Goal: Task Accomplishment & Management: Use online tool/utility

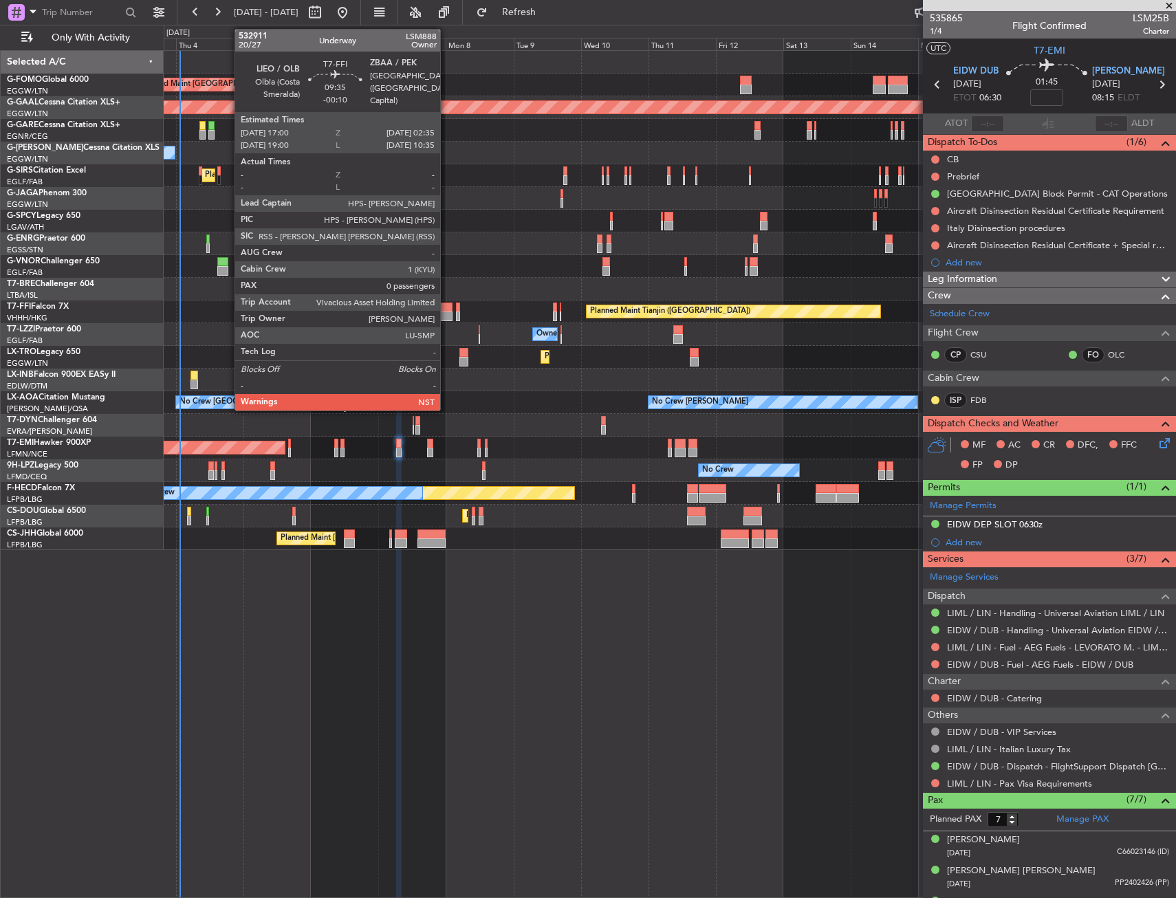
click at [446, 309] on div at bounding box center [440, 308] width 28 height 10
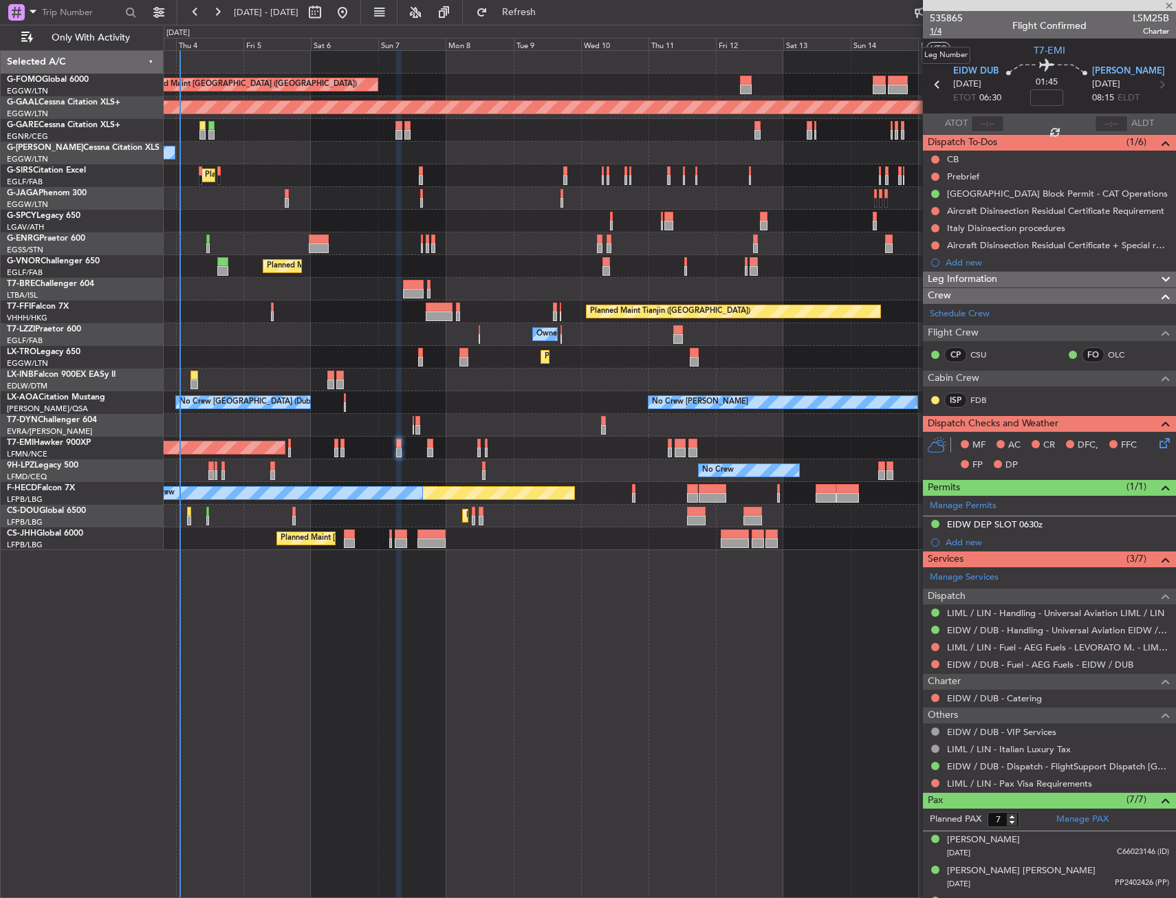
type input "-00:10"
type input "0"
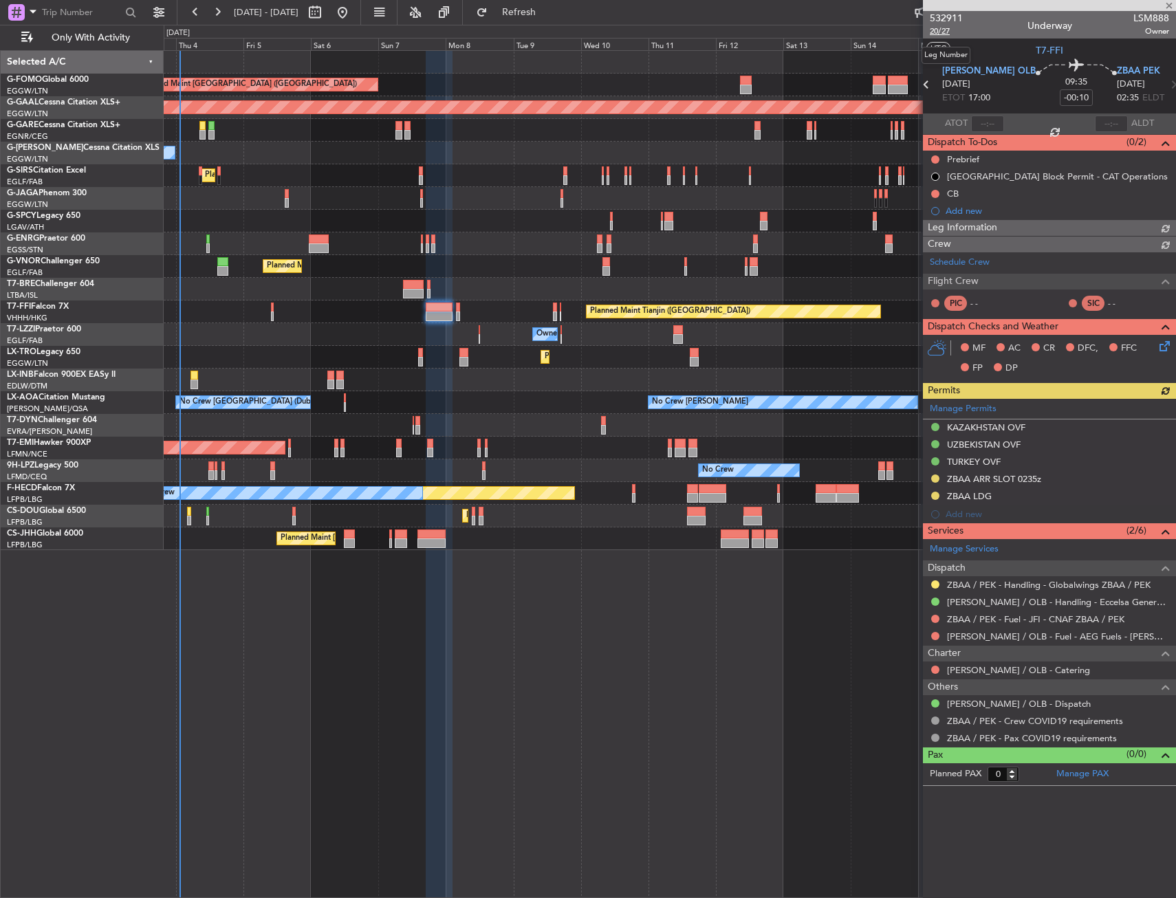
click at [933, 34] on span "20/27" at bounding box center [946, 31] width 33 height 12
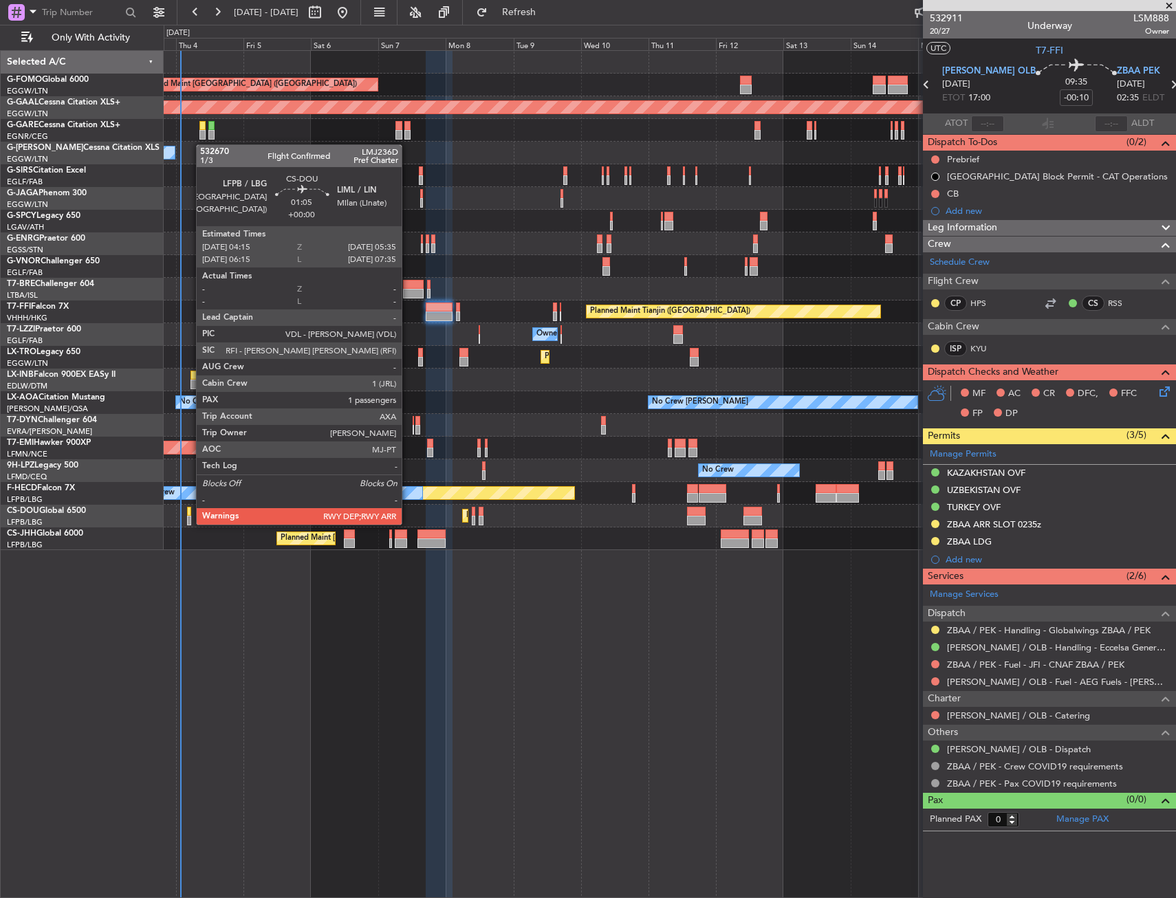
click at [189, 523] on div at bounding box center [189, 521] width 4 height 10
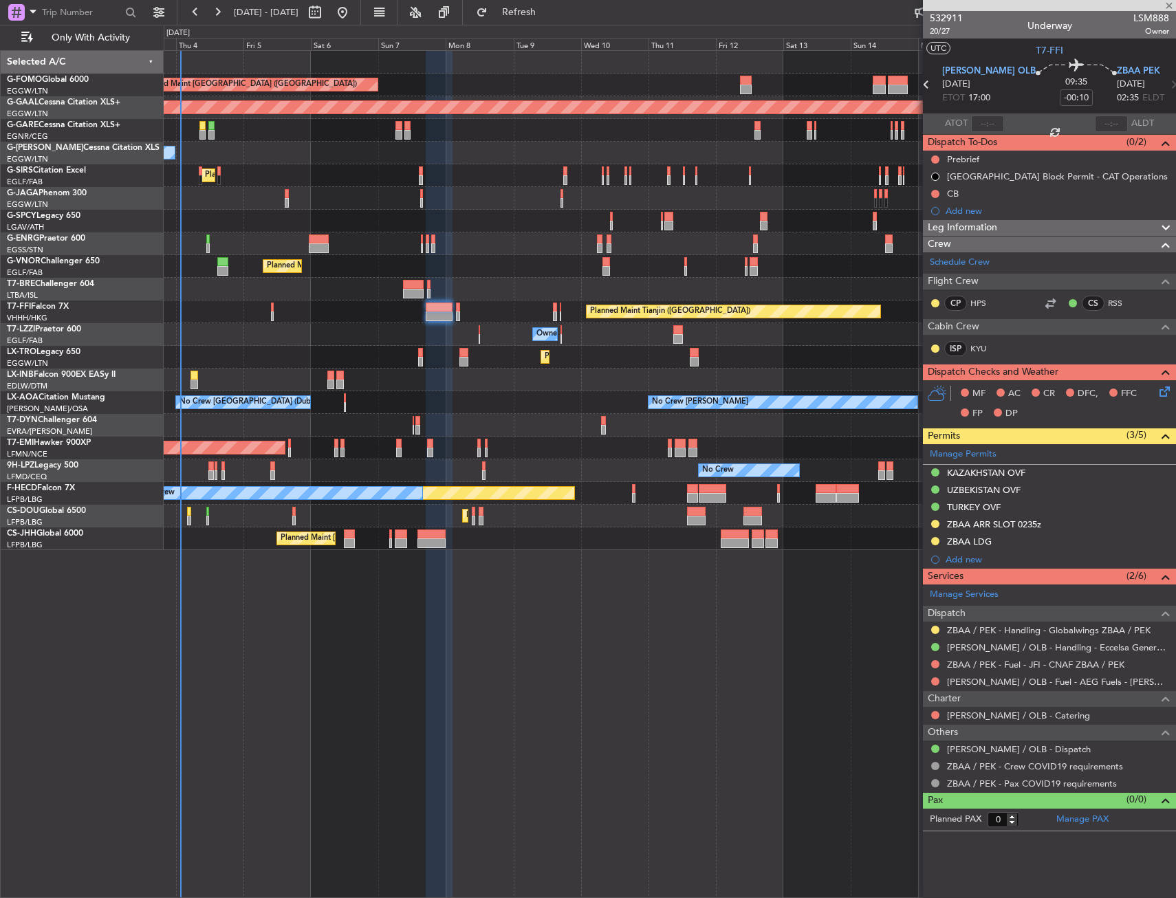
type input "1"
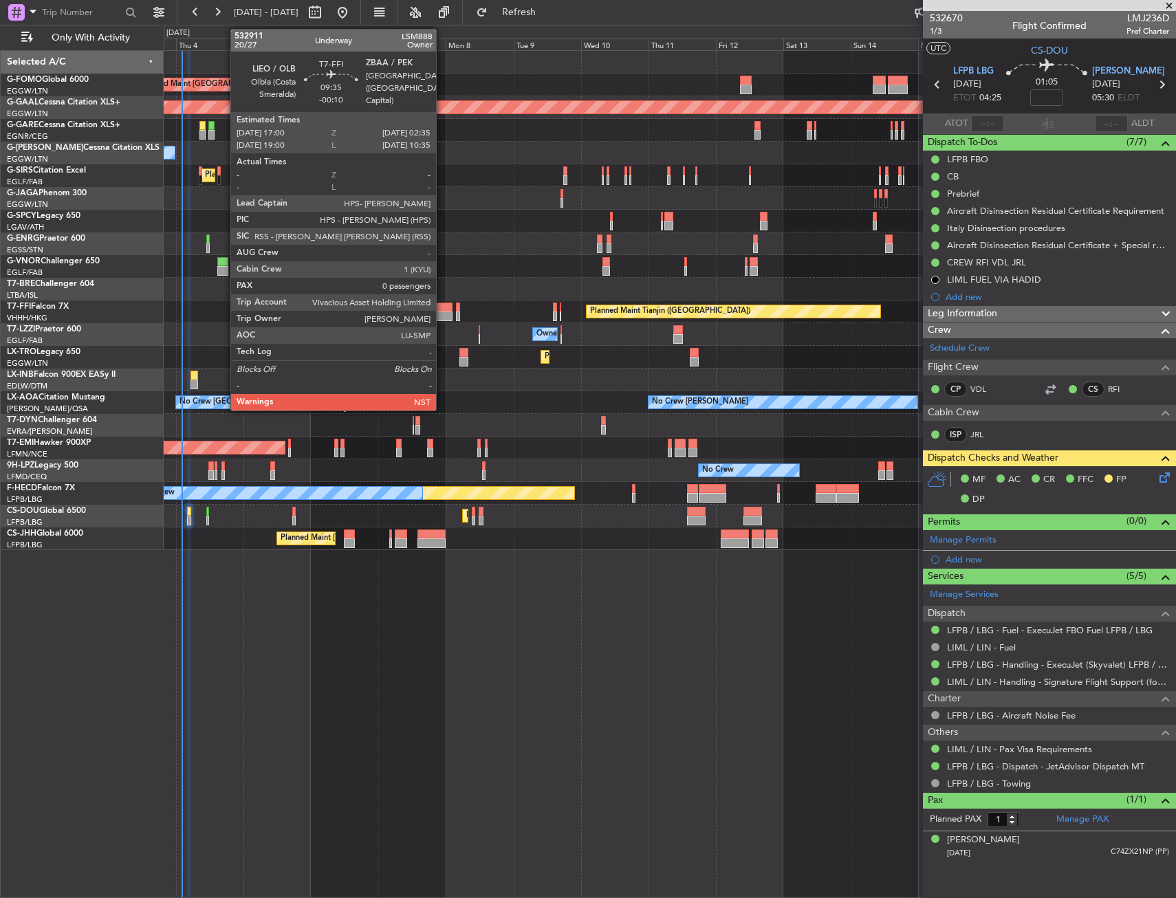
click at [442, 308] on div at bounding box center [440, 308] width 28 height 10
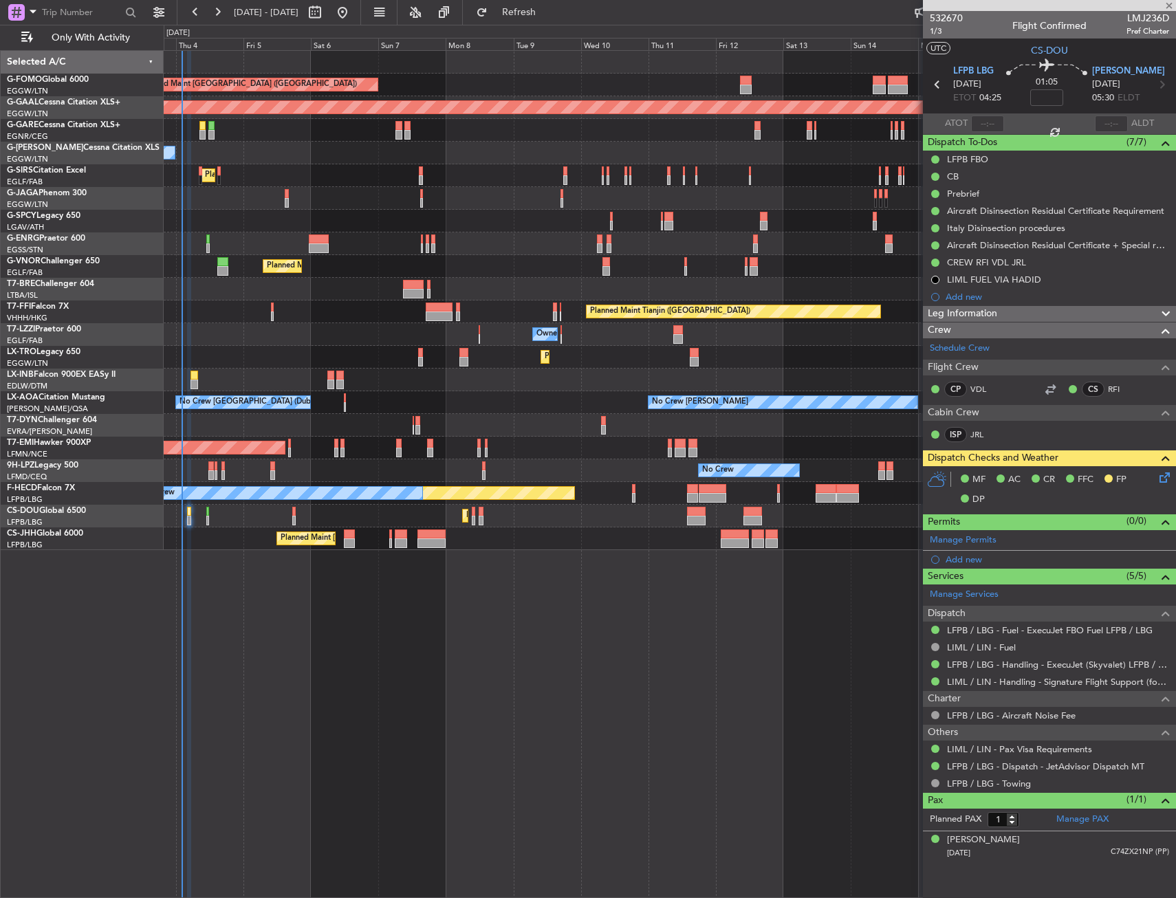
type input "-00:10"
type input "0"
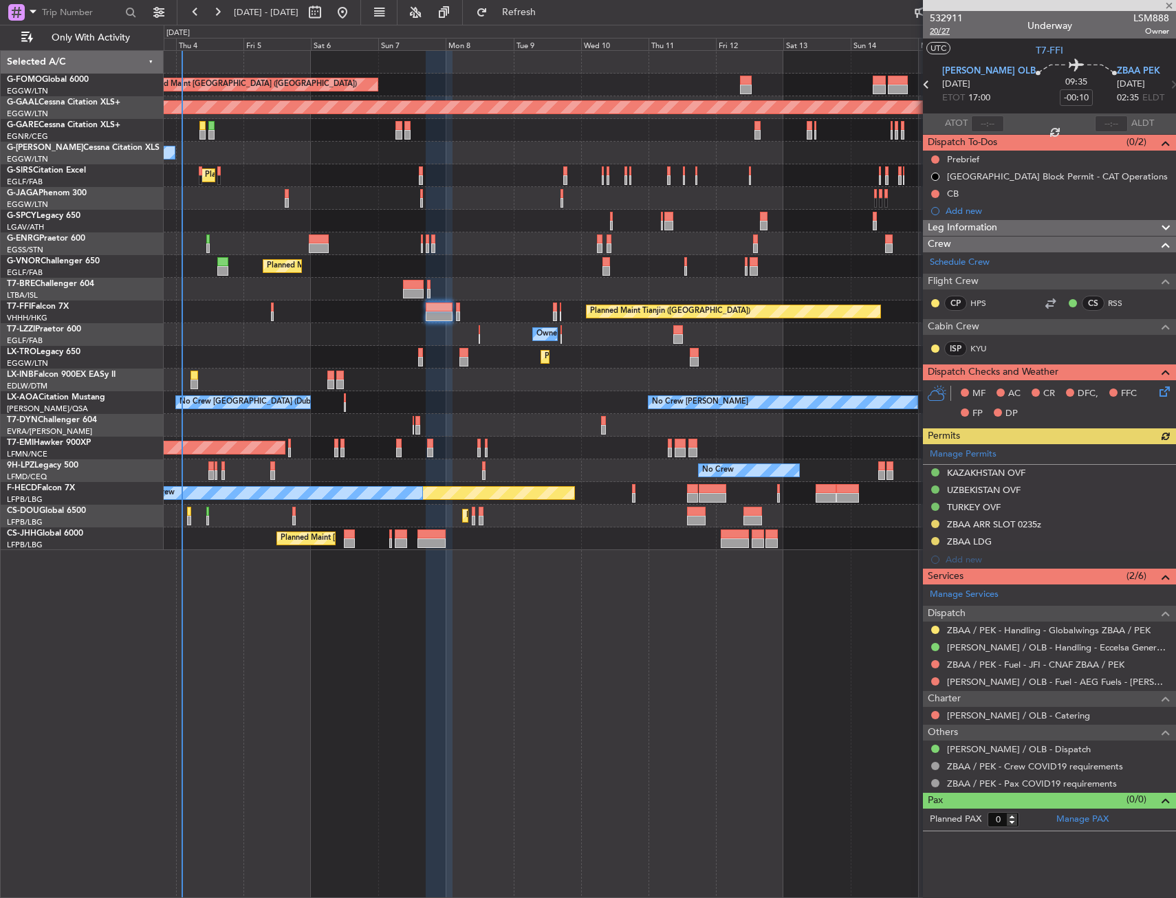
click at [941, 34] on span "20/27" at bounding box center [946, 31] width 33 height 12
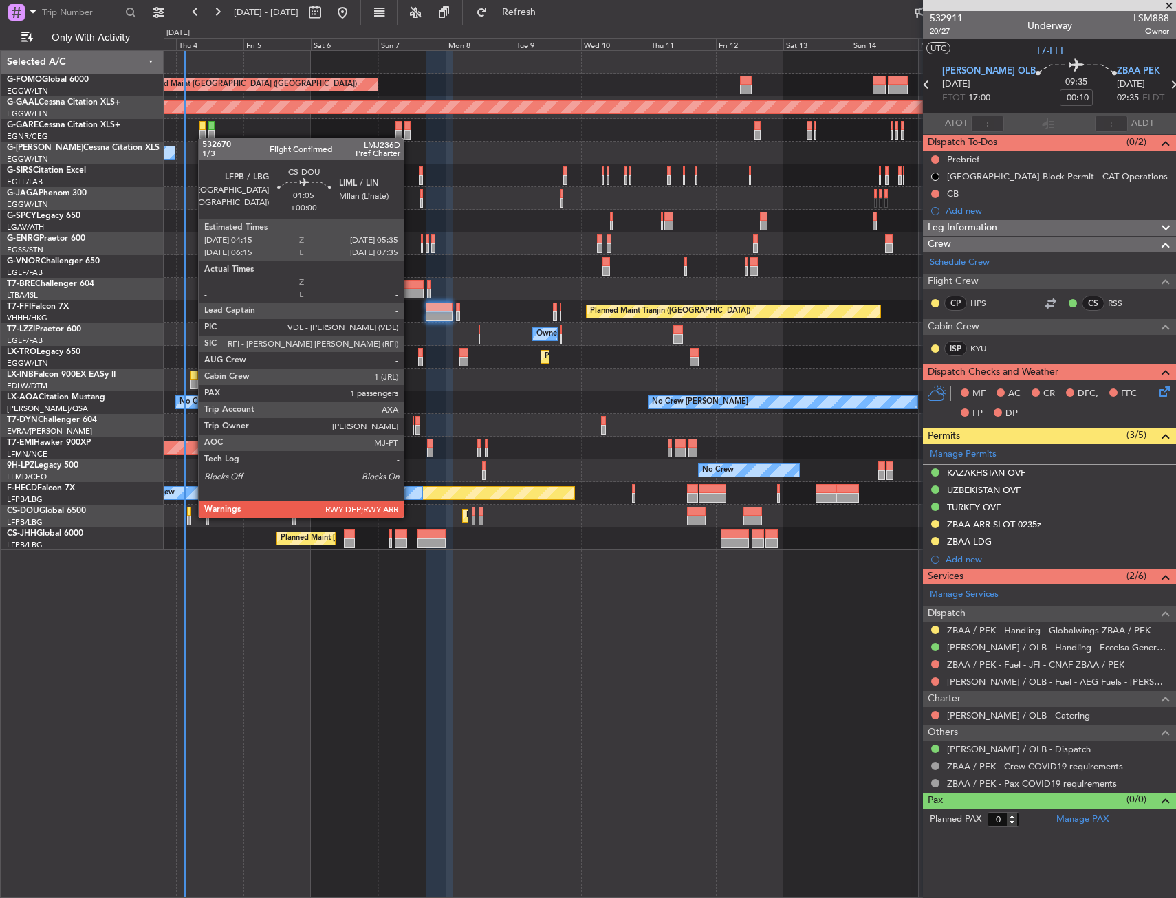
click at [191, 517] on div at bounding box center [189, 521] width 4 height 10
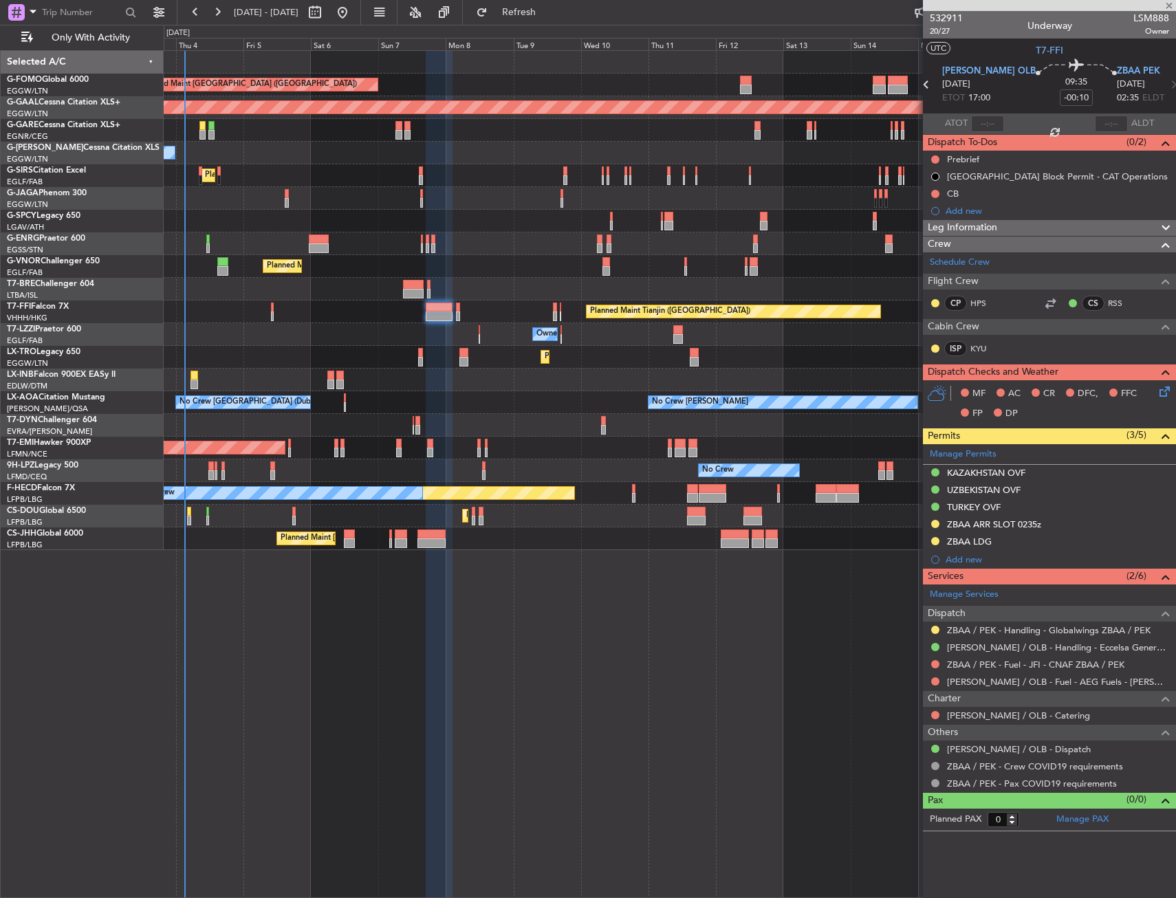
type input "1"
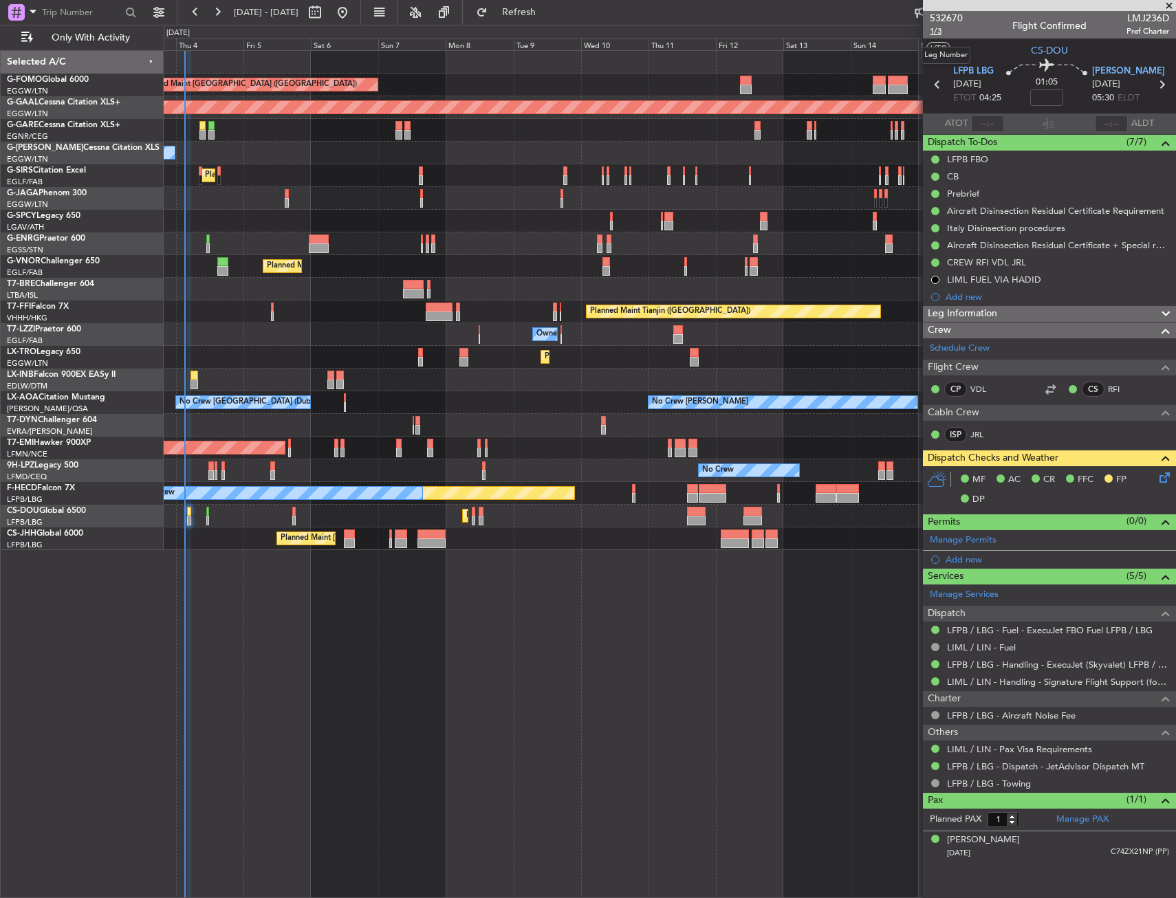
click at [938, 35] on span "1/3" at bounding box center [946, 31] width 33 height 12
click at [1163, 475] on icon at bounding box center [1162, 475] width 11 height 11
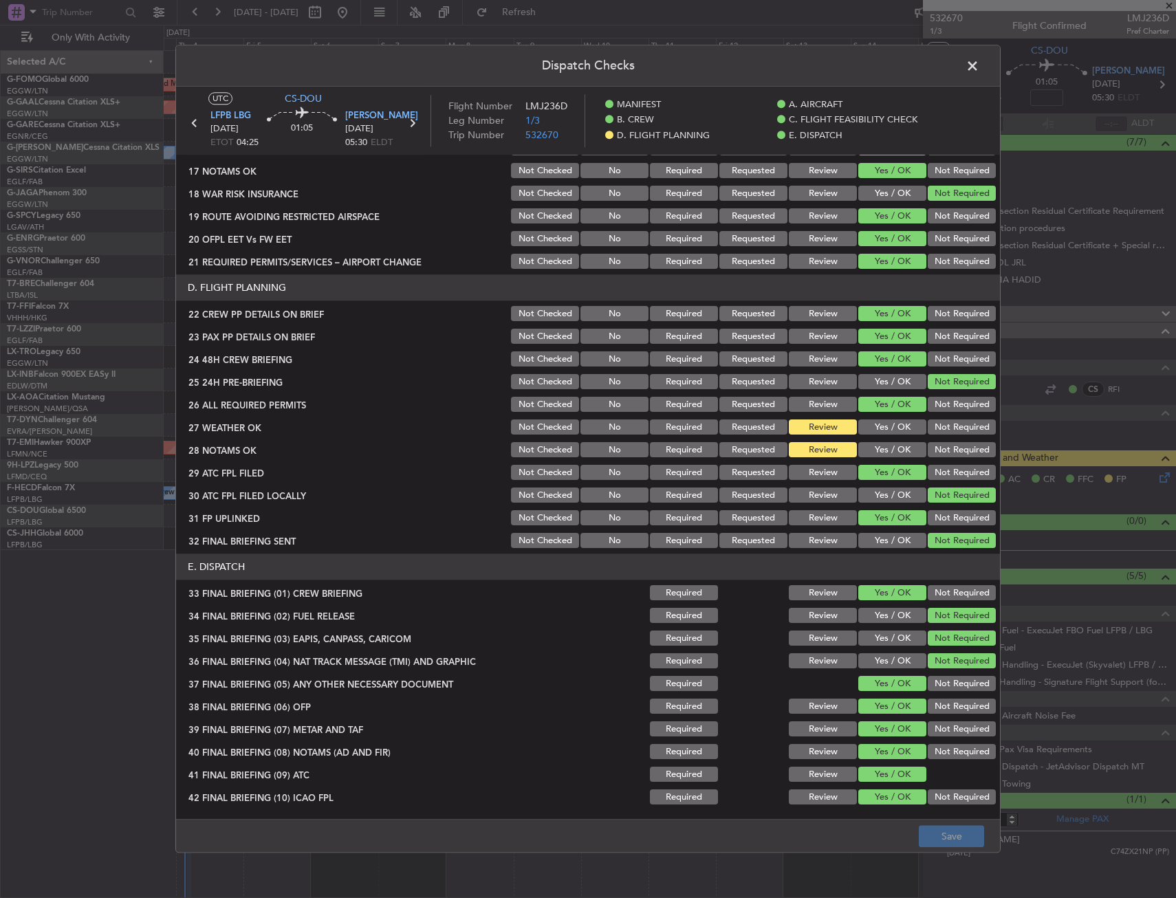
scroll to position [588, 0]
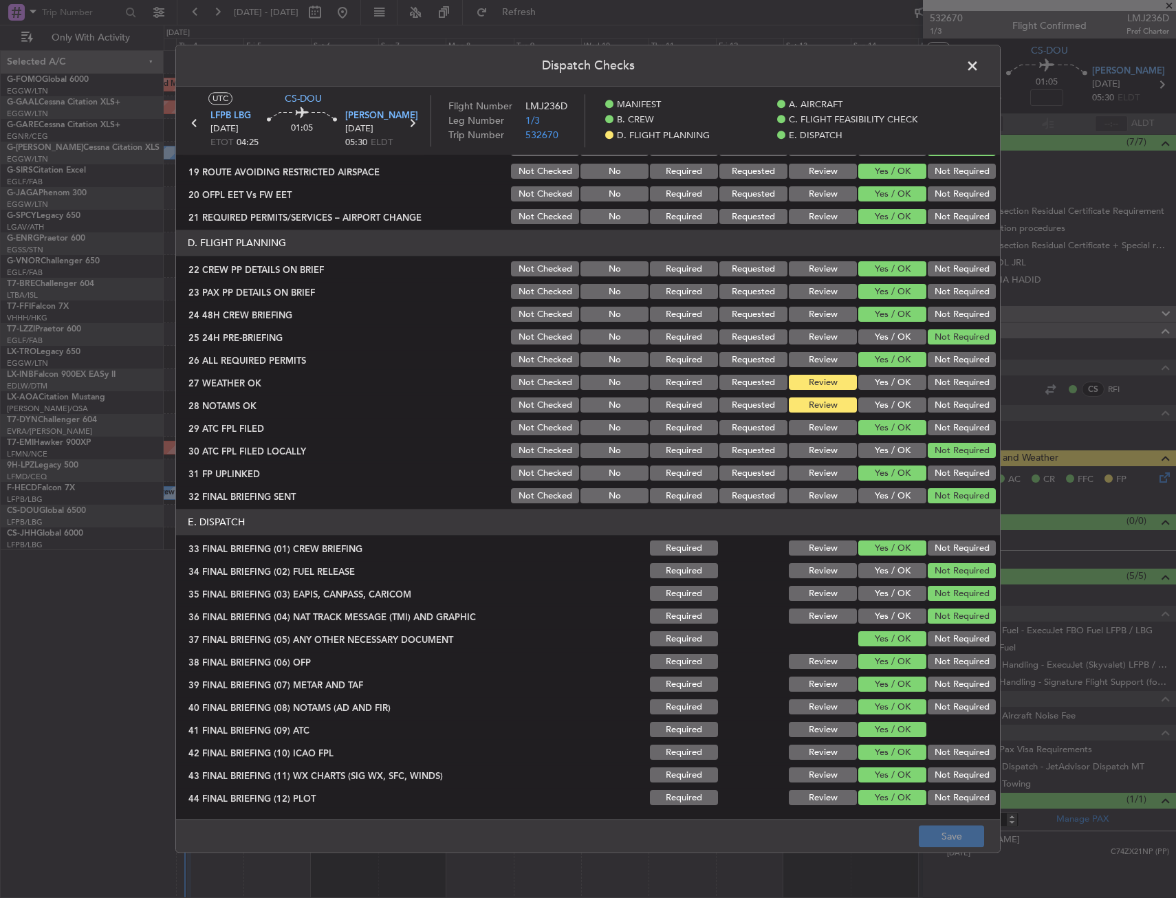
click at [980, 67] on span at bounding box center [980, 70] width 0 height 28
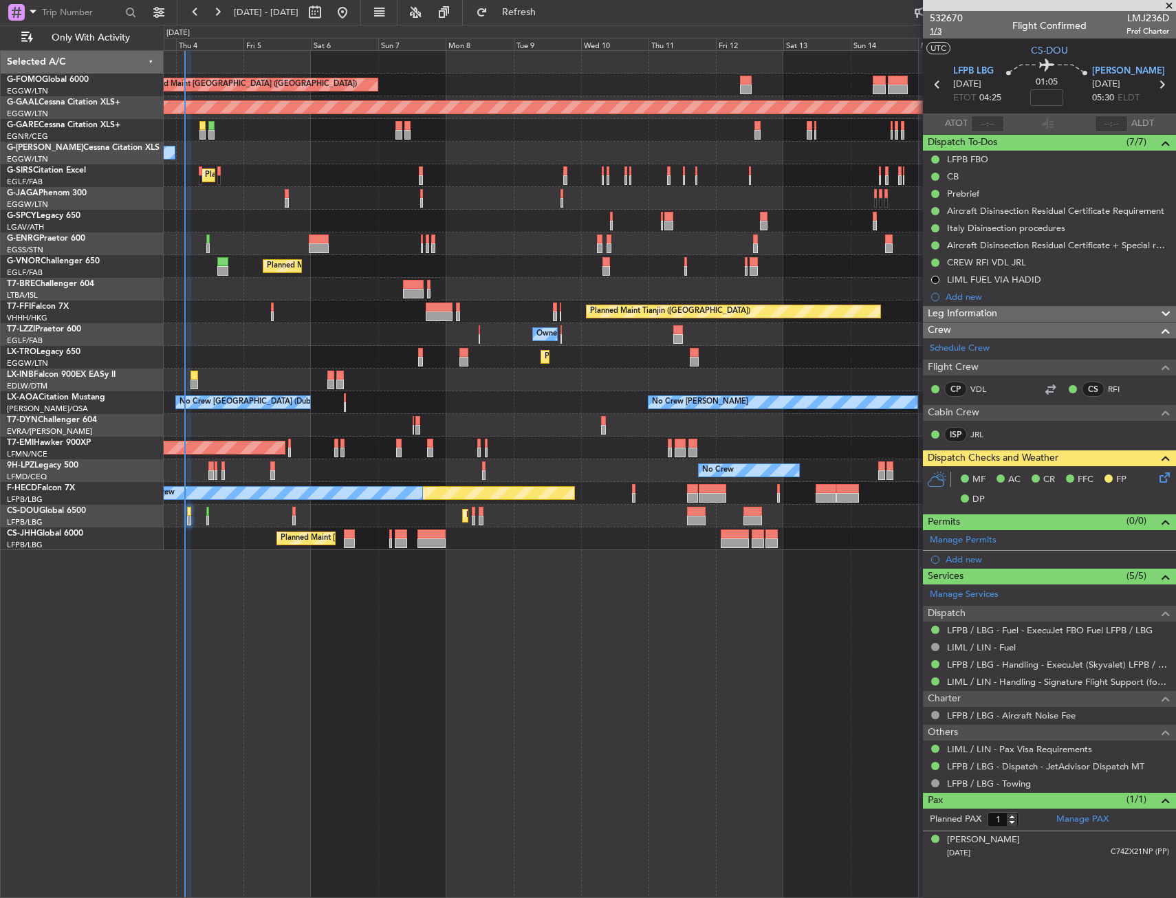
click at [939, 30] on span "1/3" at bounding box center [946, 31] width 33 height 12
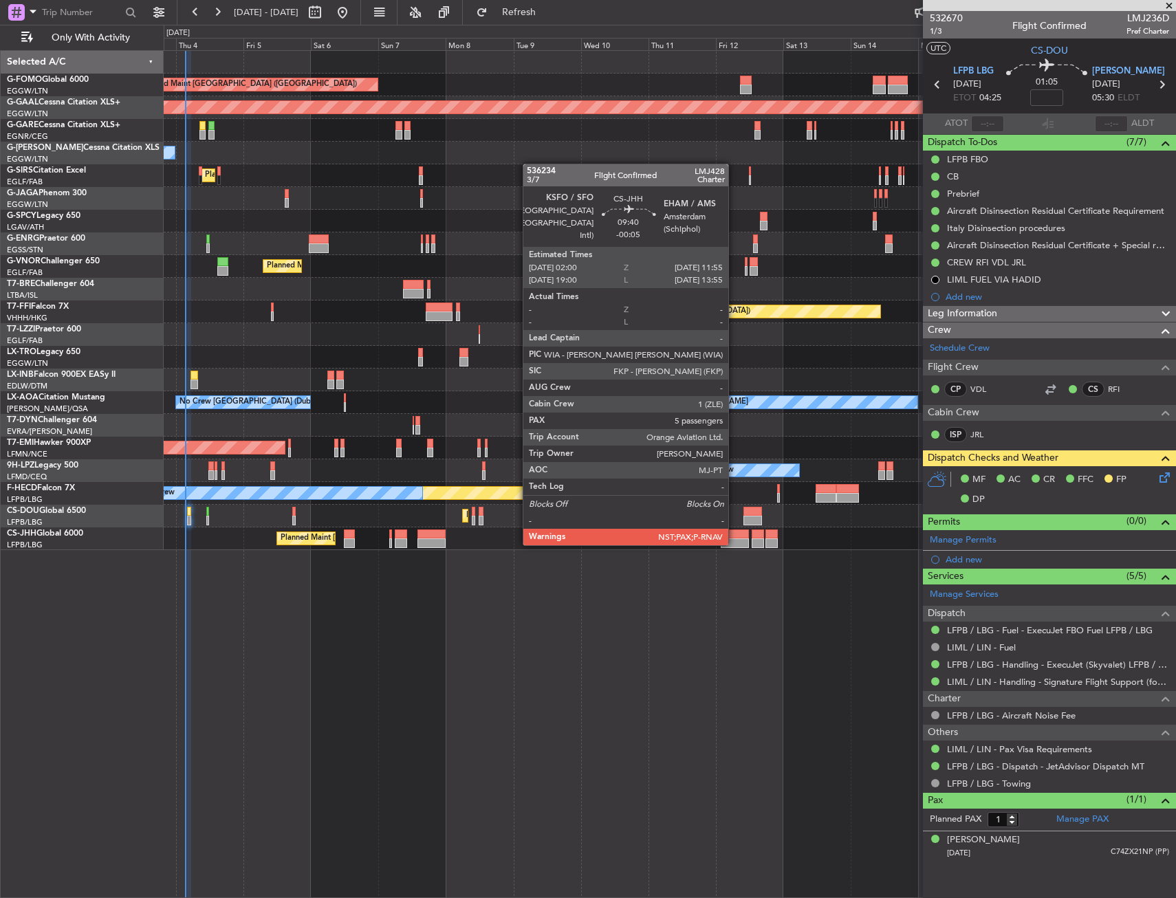
click at [735, 544] on div at bounding box center [735, 544] width 28 height 10
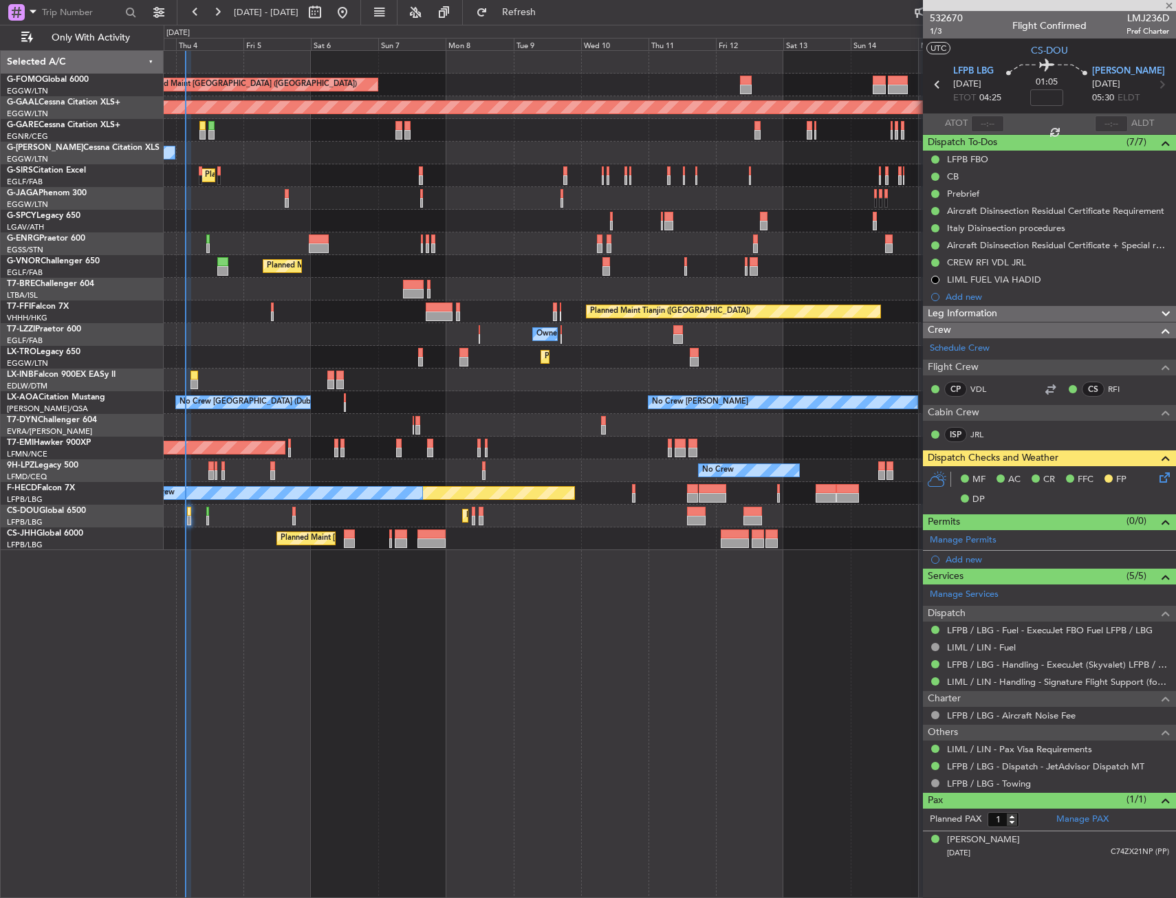
type input "-00:05"
type input "5"
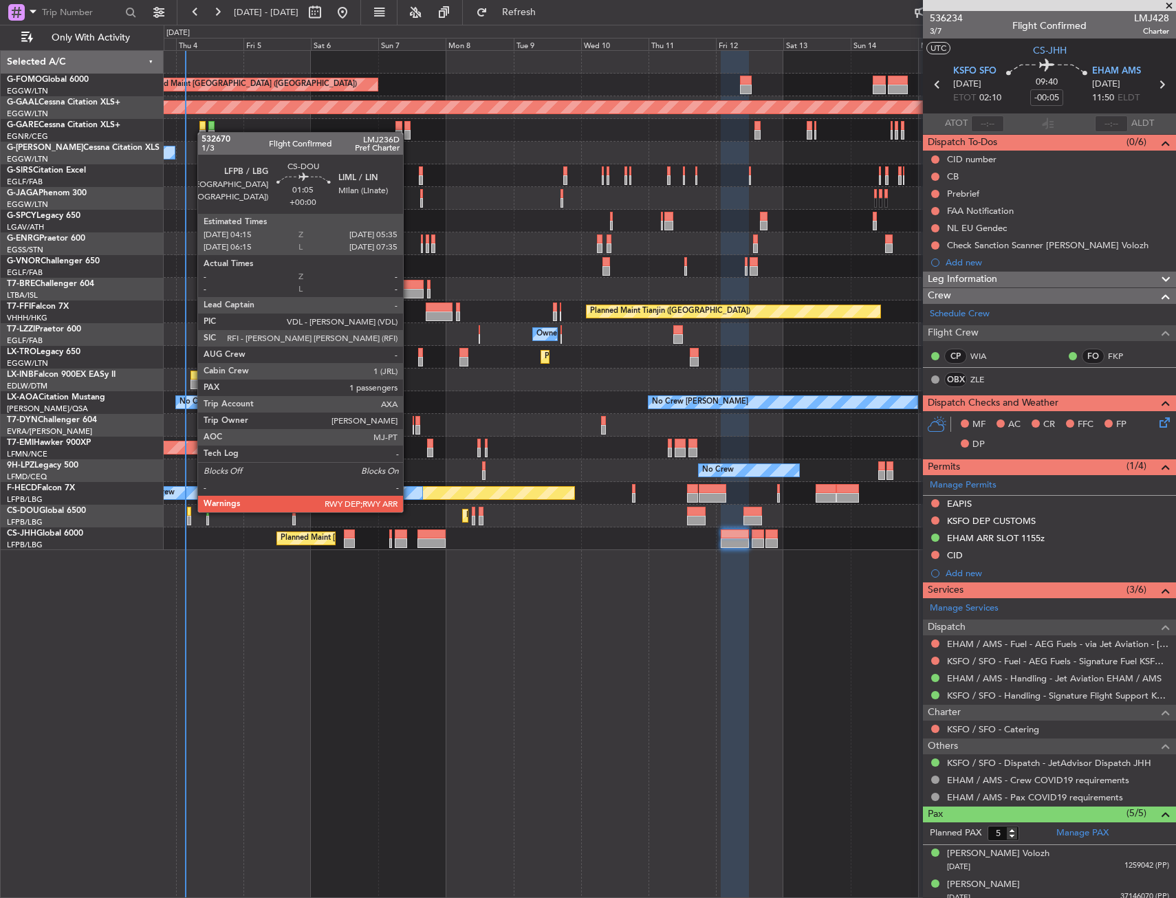
click at [188, 512] on div at bounding box center [189, 512] width 4 height 10
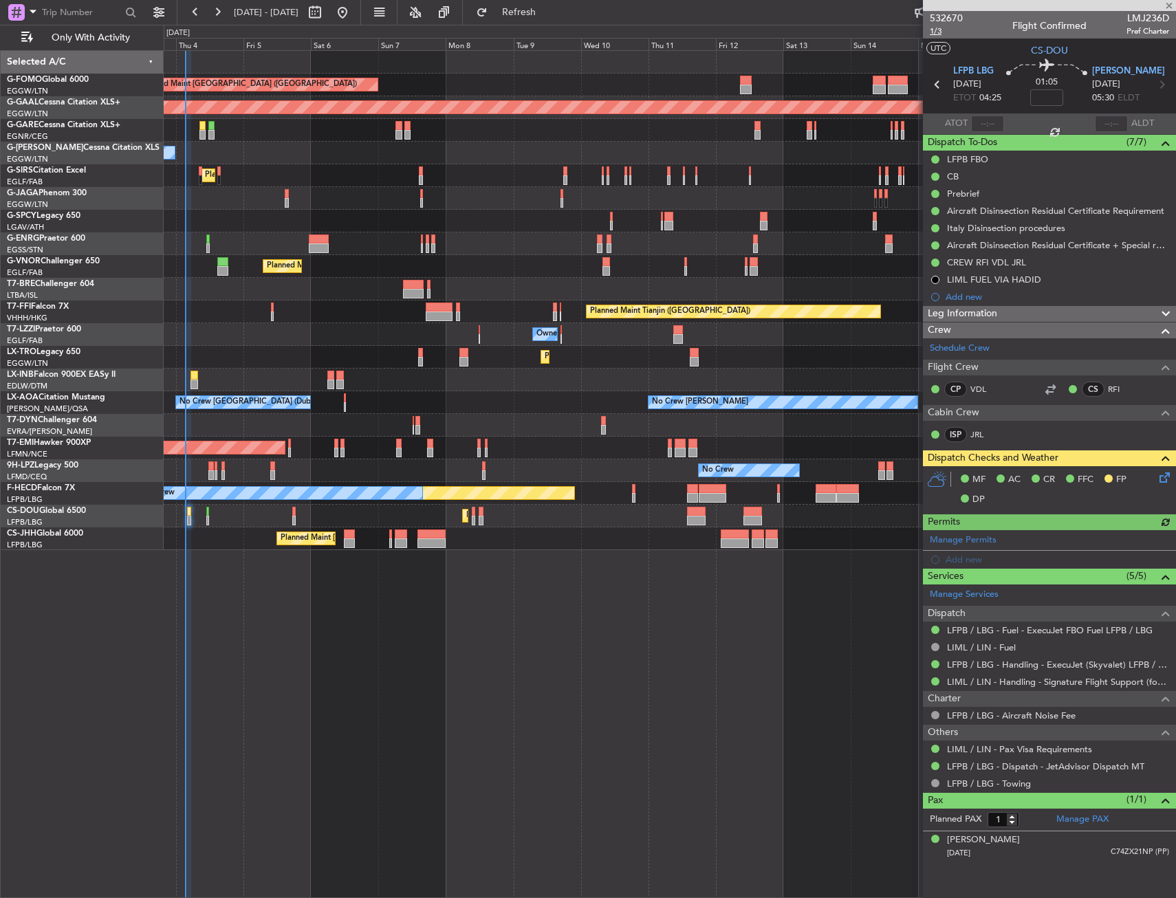
click at [942, 30] on span "1/3" at bounding box center [946, 31] width 33 height 12
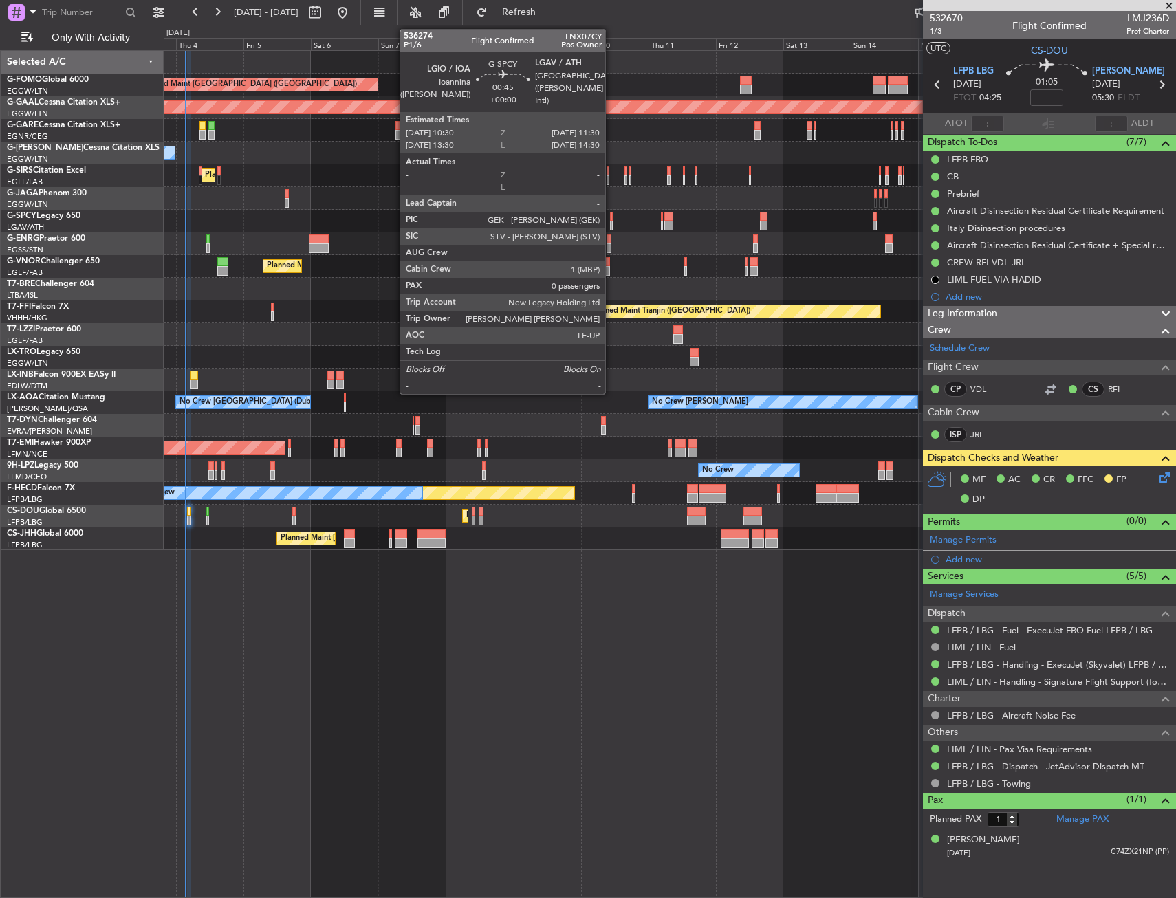
click at [612, 221] on div at bounding box center [611, 226] width 3 height 10
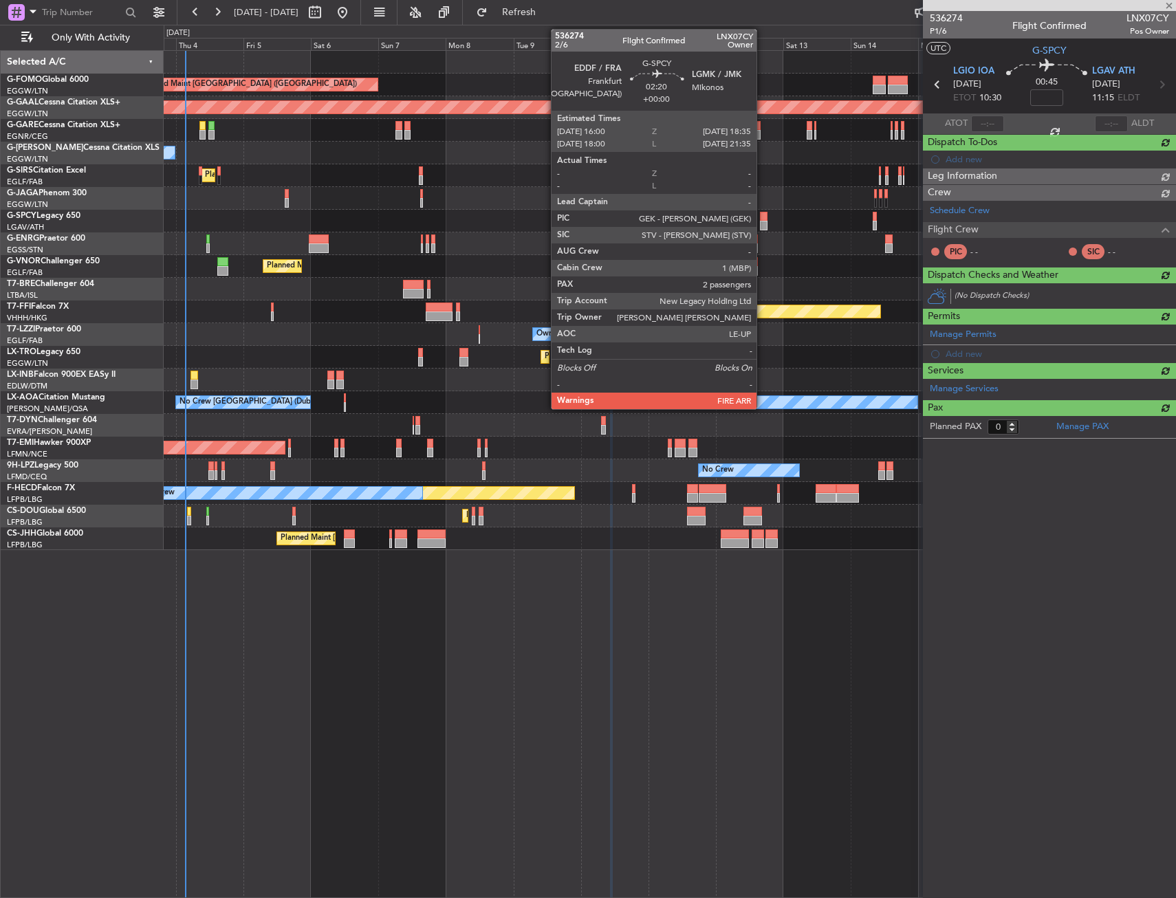
click at [763, 226] on div at bounding box center [764, 226] width 8 height 10
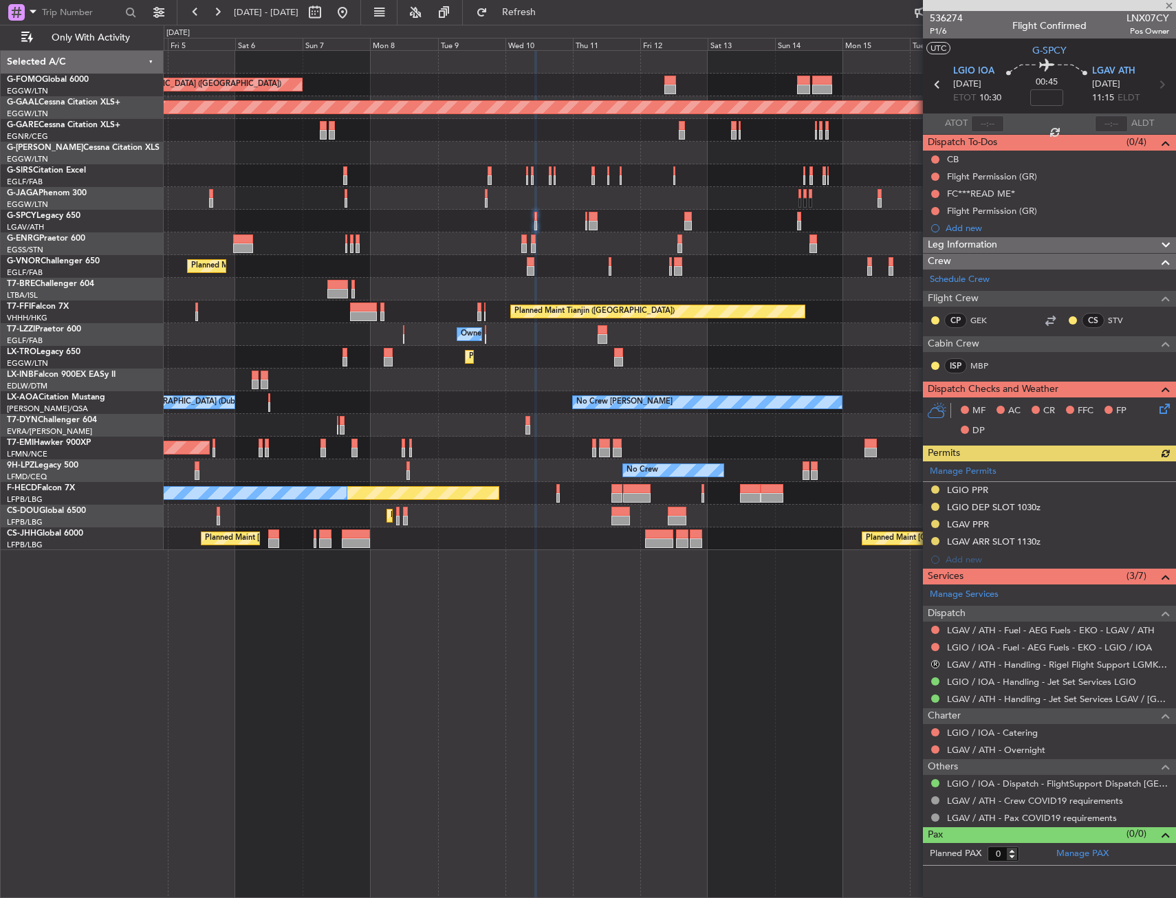
click at [723, 226] on div "Cleaning [GEOGRAPHIC_DATA] ([PERSON_NAME] Intl)" at bounding box center [670, 221] width 1012 height 23
type input "2"
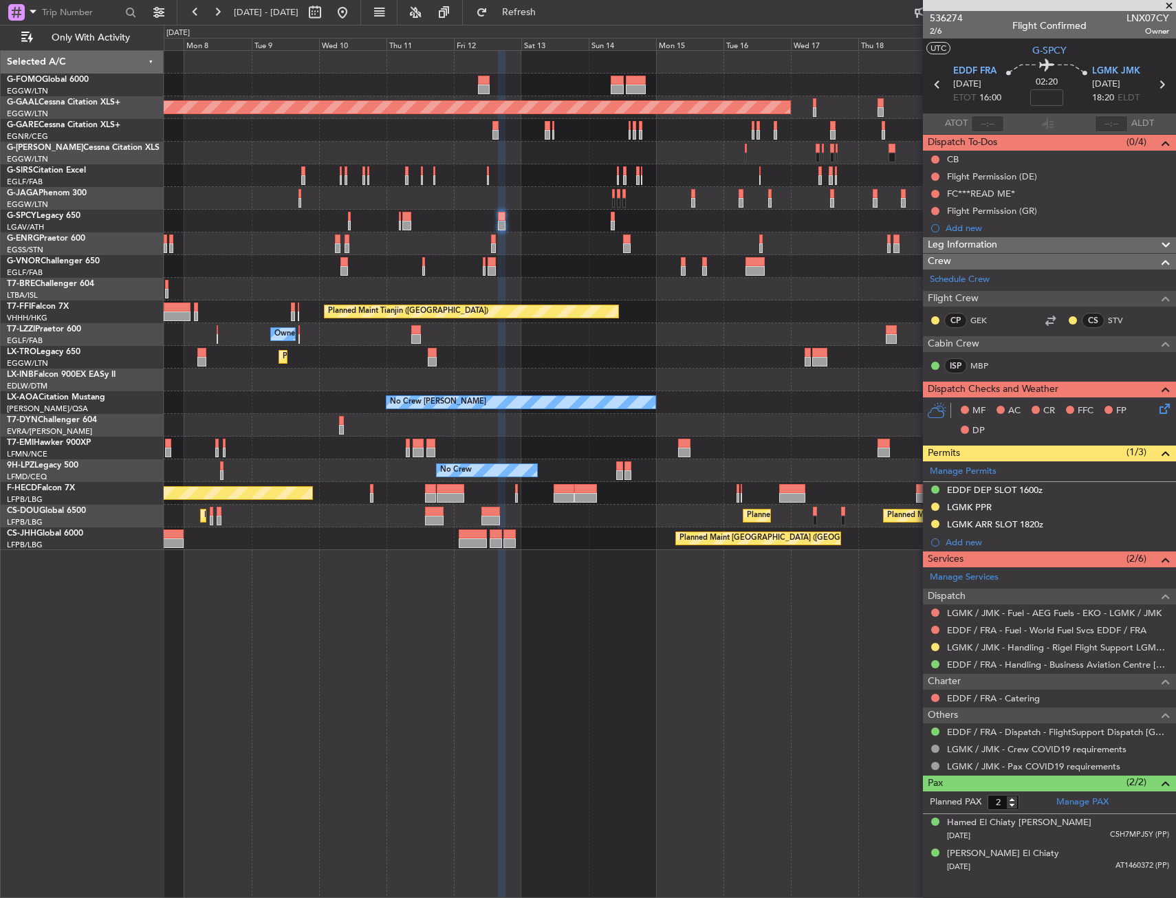
click at [557, 248] on div "Planned Maint London (Luton) Planned Maint Dusseldorf Owner Planned Maint Londo…" at bounding box center [670, 300] width 1012 height 499
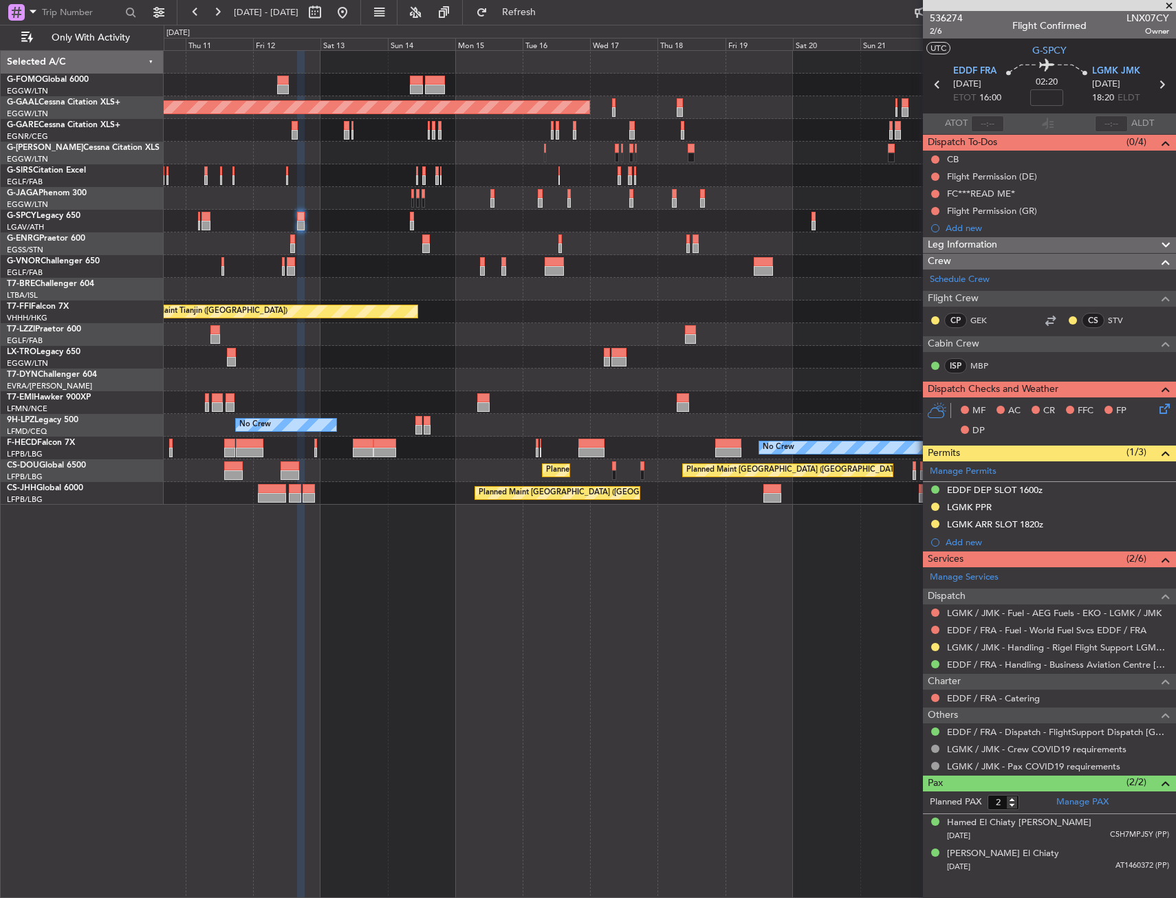
click at [461, 248] on div "Planned Maint London (Luton) Planned Maint Dusseldorf Planned Maint London (Lut…" at bounding box center [670, 278] width 1012 height 454
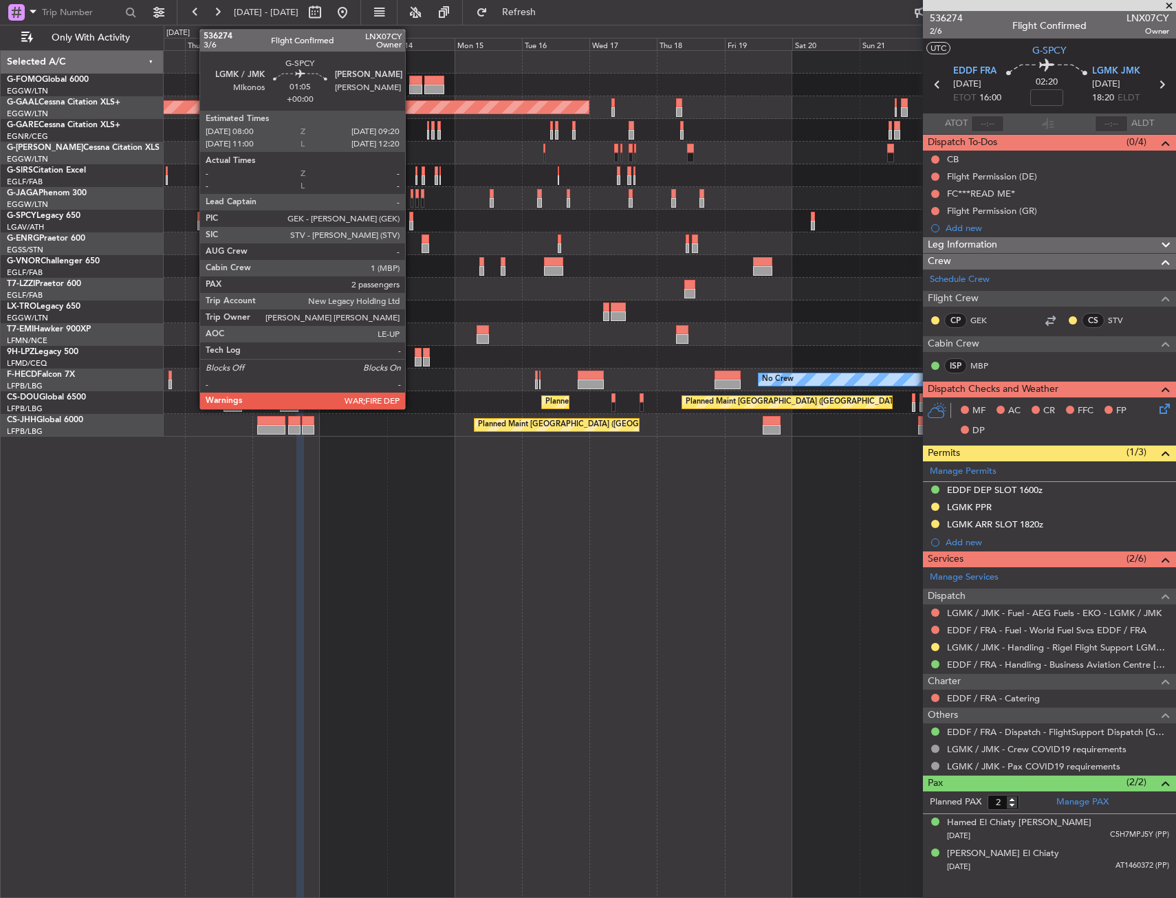
click at [411, 220] on div at bounding box center [411, 217] width 4 height 10
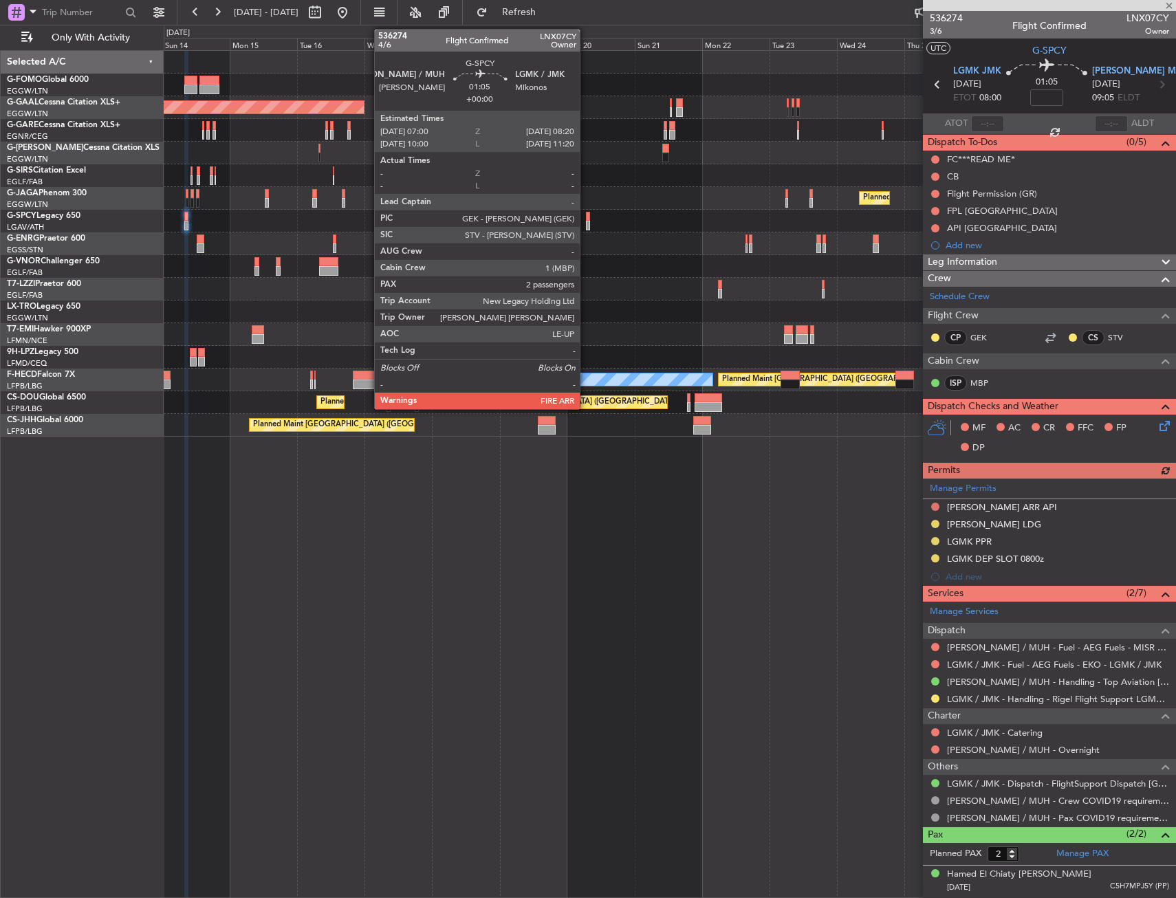
click at [586, 219] on div at bounding box center [588, 217] width 4 height 10
